Goal: Information Seeking & Learning: Learn about a topic

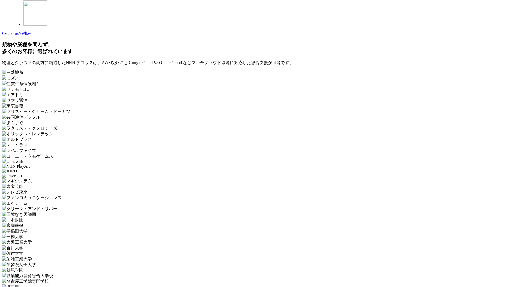
scroll to position [1591, 0]
